Goal: Manage account settings

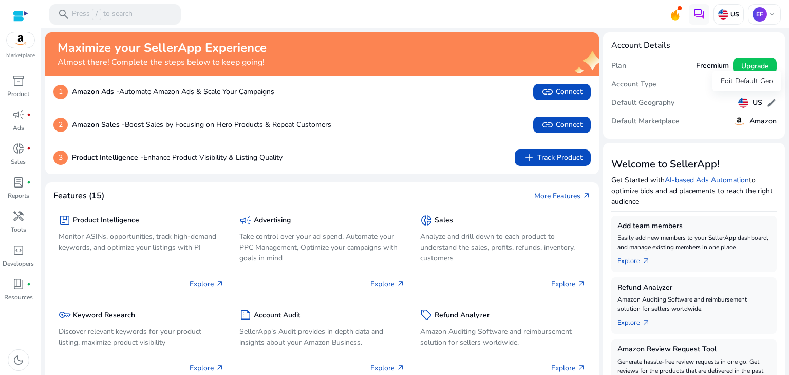
click at [767, 104] on span "edit" at bounding box center [772, 103] width 10 height 10
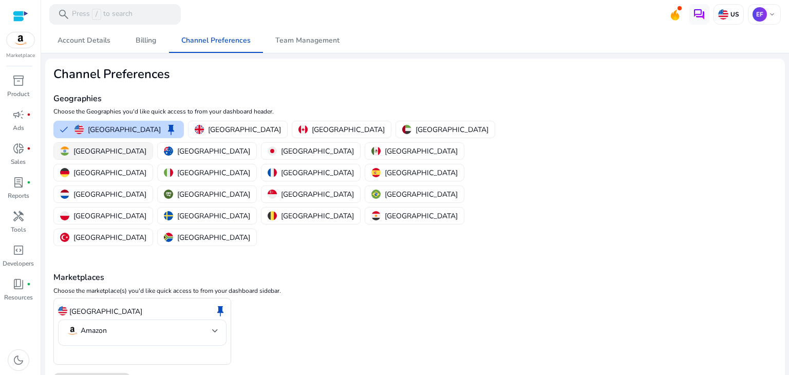
click at [153, 143] on button "India" at bounding box center [103, 151] width 99 height 16
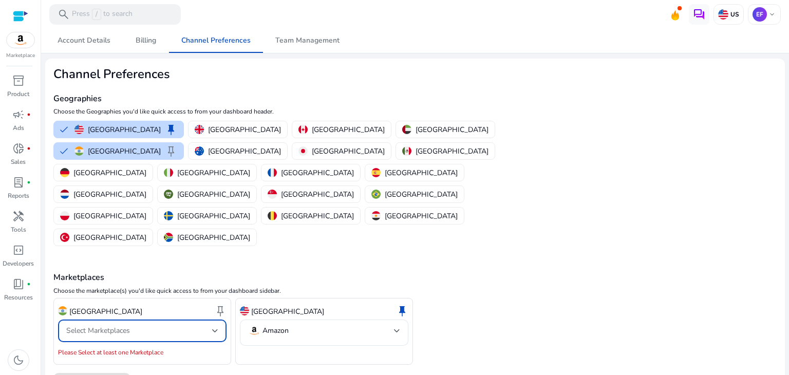
click at [124, 326] on span "Select Marketplaces" at bounding box center [98, 331] width 64 height 10
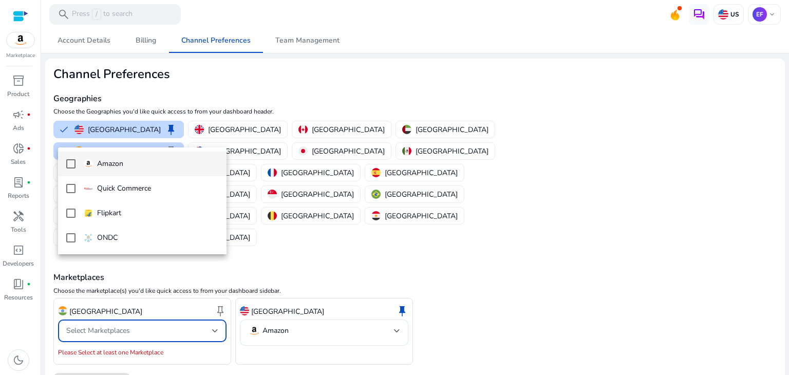
click at [105, 164] on p "Amazon" at bounding box center [110, 163] width 26 height 11
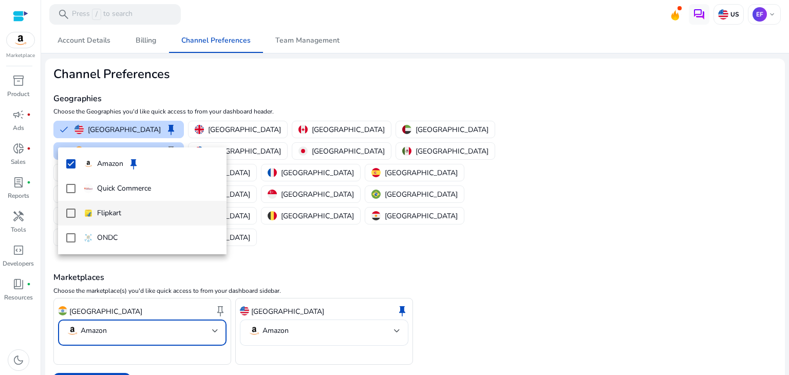
click at [101, 210] on p "Flipkart" at bounding box center [109, 213] width 24 height 11
click at [97, 318] on div at bounding box center [394, 187] width 789 height 375
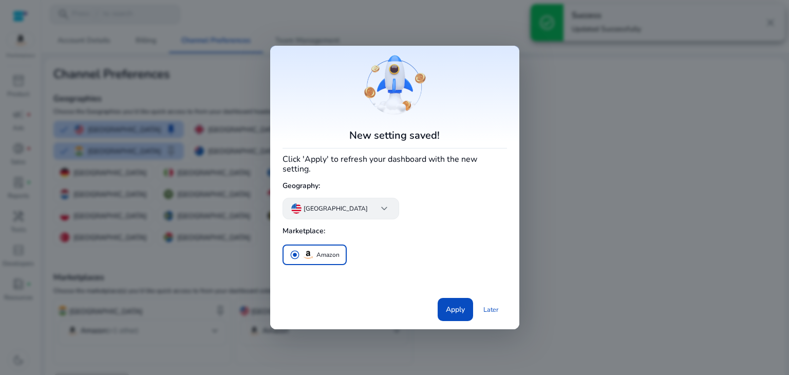
click at [370, 207] on app-icon "keyboard_arrow_down" at bounding box center [380, 208] width 21 height 12
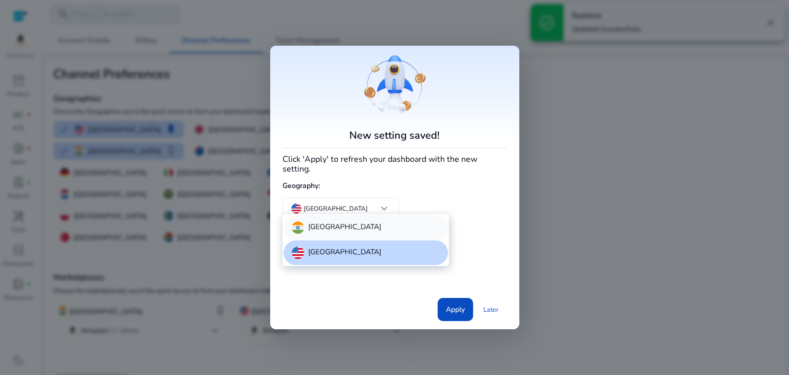
click at [340, 225] on div "India" at bounding box center [366, 227] width 164 height 25
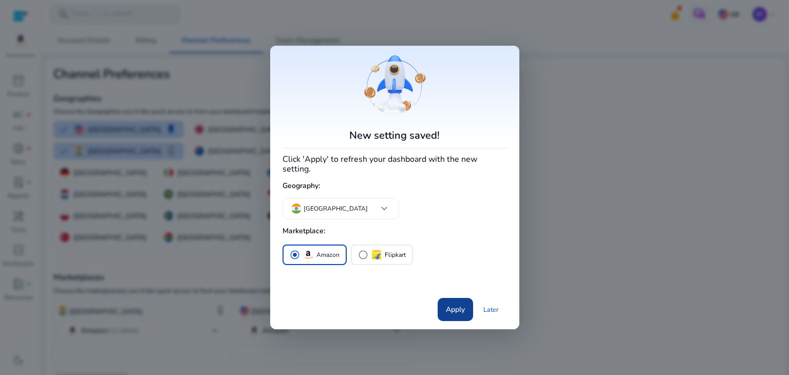
click at [452, 304] on span "Apply" at bounding box center [455, 309] width 19 height 11
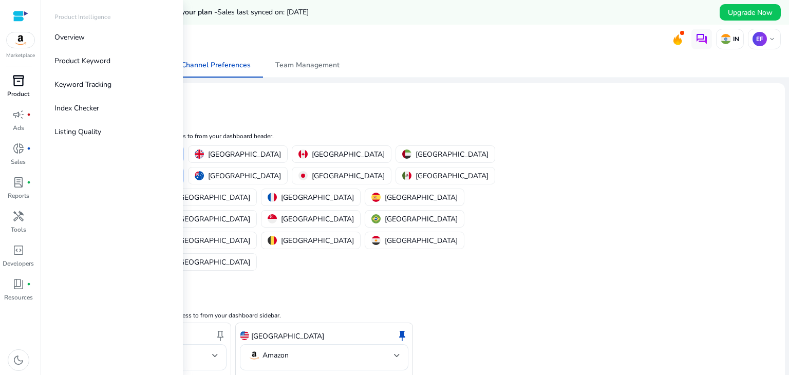
click at [22, 82] on span "inventory_2" at bounding box center [18, 81] width 12 height 12
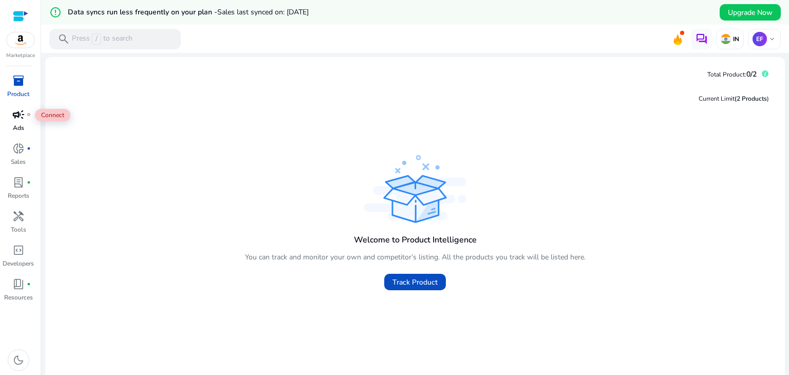
click at [21, 122] on div "campaign fiber_manual_record" at bounding box center [18, 114] width 29 height 16
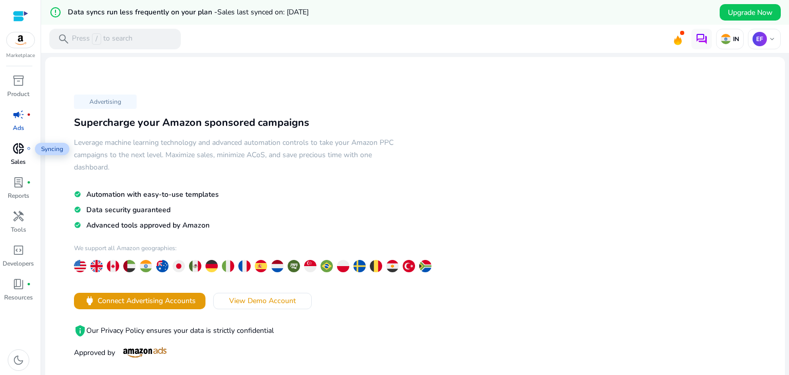
click at [17, 150] on span "donut_small" at bounding box center [18, 148] width 12 height 12
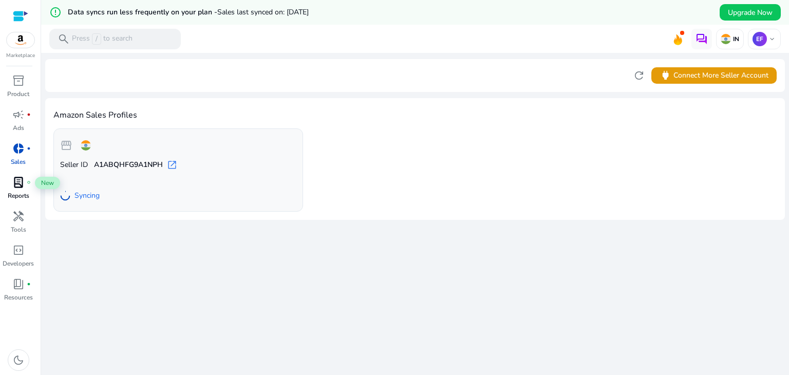
click at [16, 188] on span "lab_profile" at bounding box center [18, 182] width 12 height 12
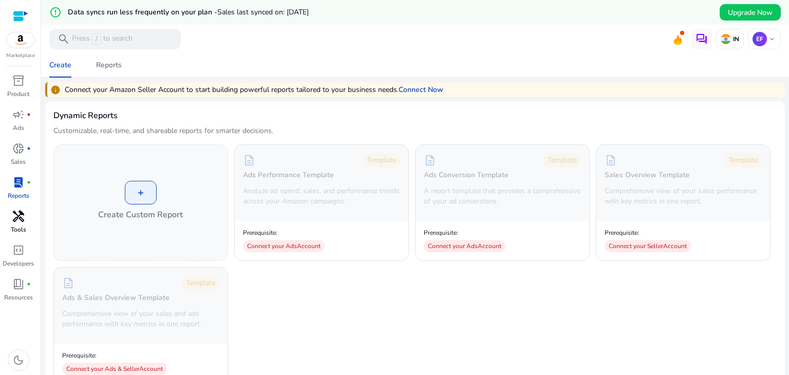
click at [21, 226] on p "Tools" at bounding box center [18, 229] width 15 height 9
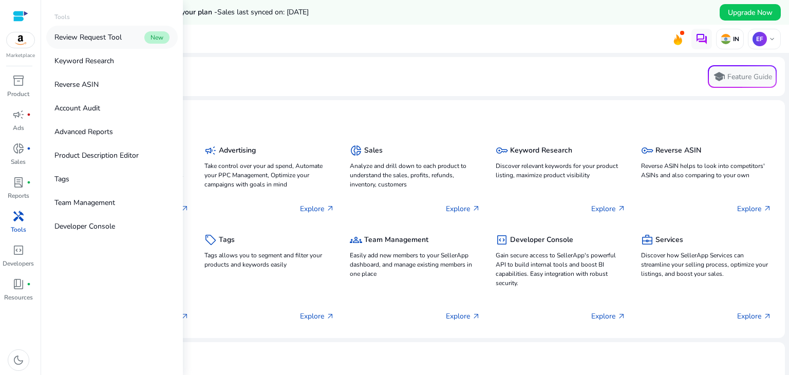
click at [117, 41] on p "Review Request Tool" at bounding box center [87, 37] width 67 height 11
